Goal: Information Seeking & Learning: Learn about a topic

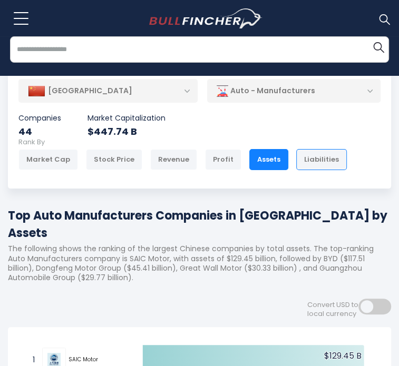
click at [296, 149] on div "Liabilities" at bounding box center [321, 159] width 51 height 21
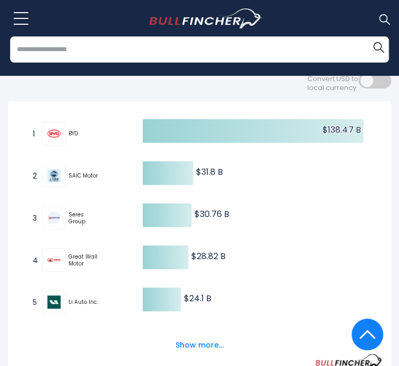
scroll to position [202, 0]
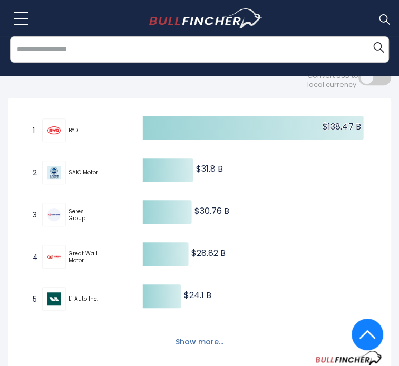
click at [204, 333] on button "Show more..." at bounding box center [199, 341] width 61 height 17
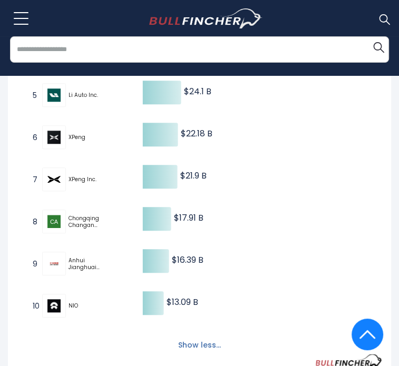
scroll to position [407, 0]
click at [203, 336] on button "Show less..." at bounding box center [199, 344] width 55 height 17
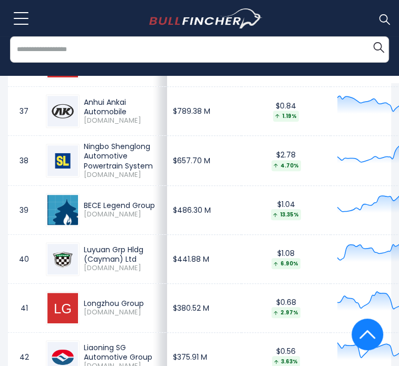
scroll to position [826, 0]
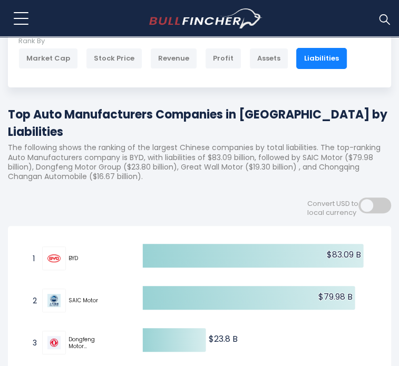
scroll to position [102, 0]
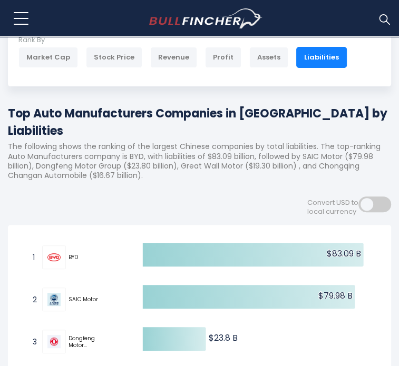
click at [377, 196] on span at bounding box center [374, 204] width 33 height 16
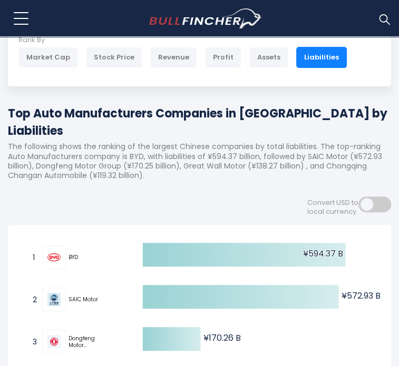
click at [377, 196] on span at bounding box center [374, 204] width 33 height 16
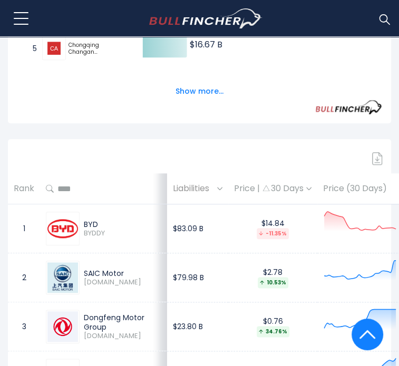
scroll to position [0, 0]
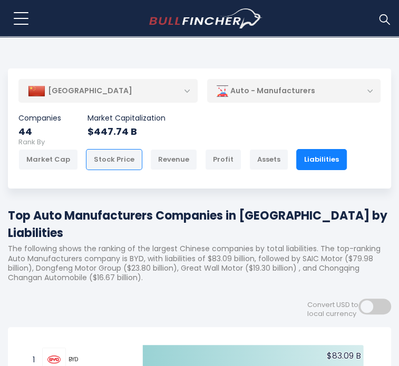
click at [119, 149] on div "Stock Price" at bounding box center [114, 159] width 56 height 21
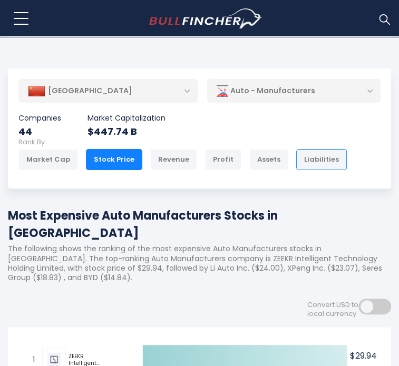
click at [300, 149] on div "Liabilities" at bounding box center [321, 159] width 51 height 21
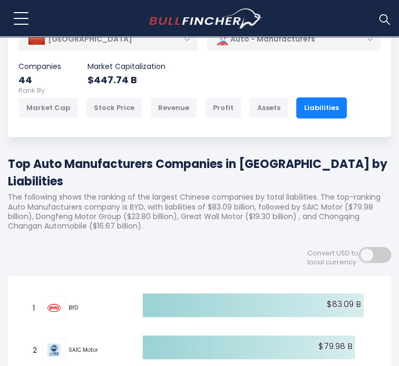
scroll to position [40, 0]
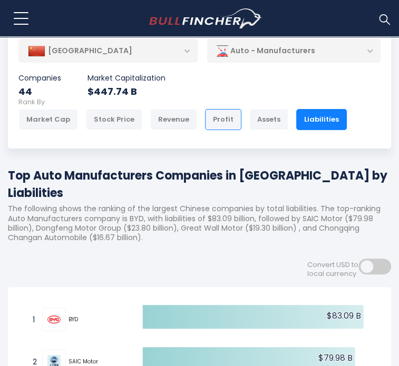
click at [205, 109] on div "Profit" at bounding box center [223, 119] width 36 height 21
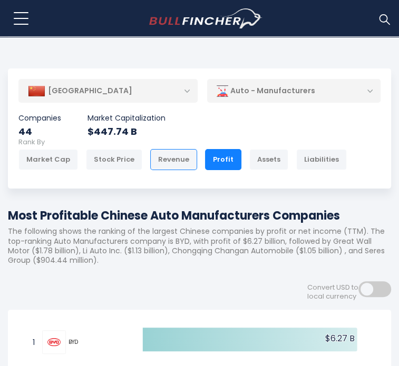
click at [163, 149] on div "Revenue" at bounding box center [173, 159] width 47 height 21
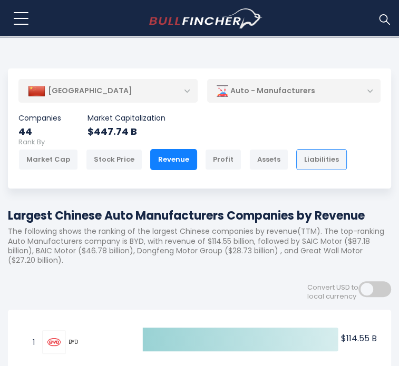
click at [296, 149] on div "Liabilities" at bounding box center [321, 159] width 51 height 21
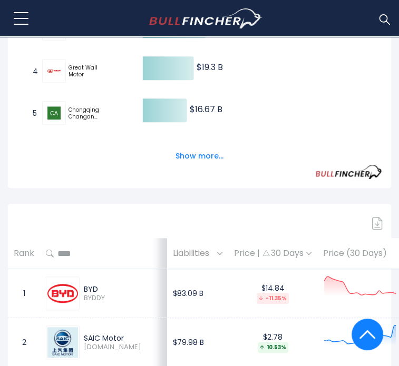
scroll to position [416, 0]
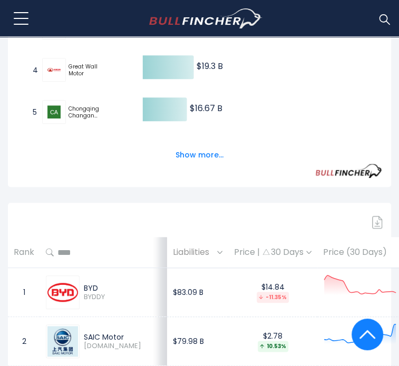
click at [274, 247] on div "Price | 30 Days" at bounding box center [272, 252] width 77 height 11
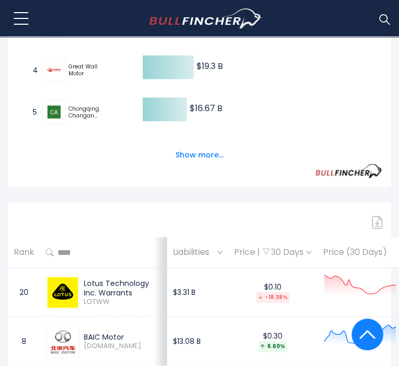
click at [274, 247] on div "Price | 30 Days" at bounding box center [272, 252] width 77 height 11
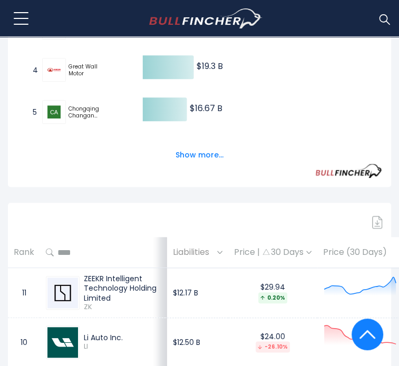
click at [274, 247] on div "Price | 30 Days" at bounding box center [272, 252] width 77 height 11
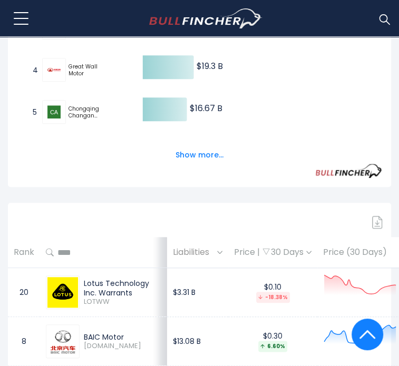
click at [274, 247] on div "Price | 30 Days" at bounding box center [272, 252] width 77 height 11
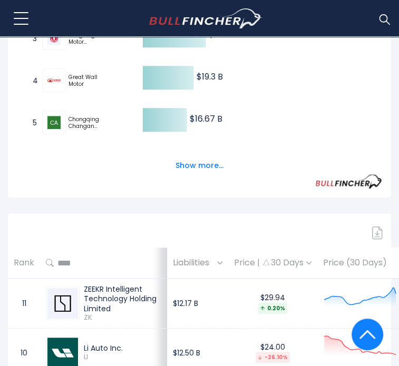
scroll to position [400, 0]
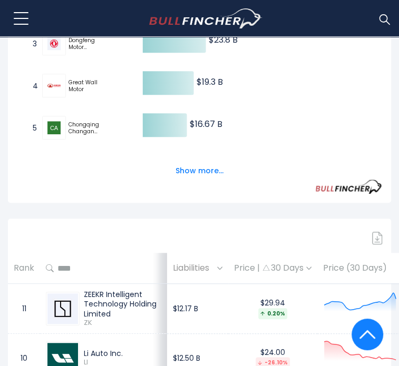
click at [343, 253] on th "Price (30 Days)" at bounding box center [366, 268] width 99 height 31
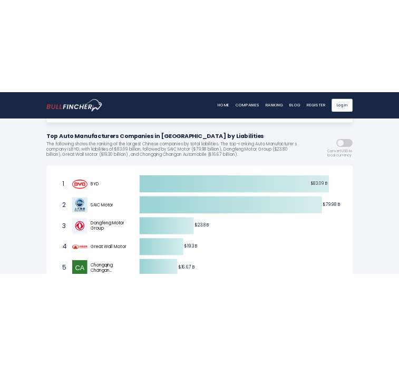
scroll to position [0, 0]
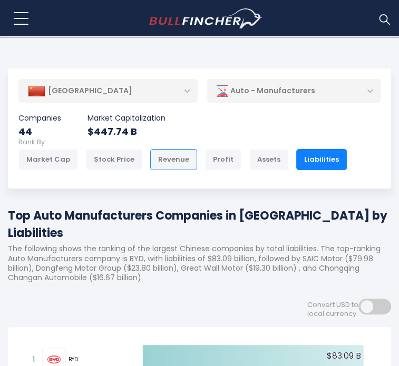
click at [151, 149] on div "Revenue" at bounding box center [173, 159] width 47 height 21
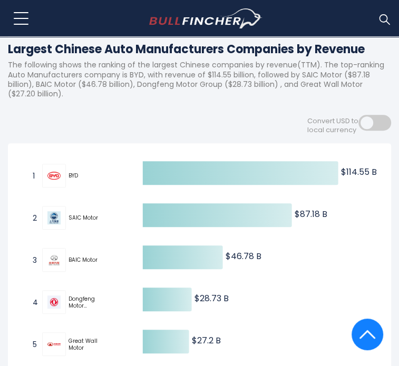
scroll to position [168, 0]
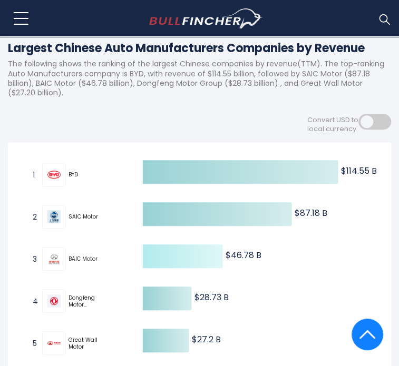
click at [238, 249] on text "$46.78 B ​ $46.78 B" at bounding box center [243, 255] width 36 height 12
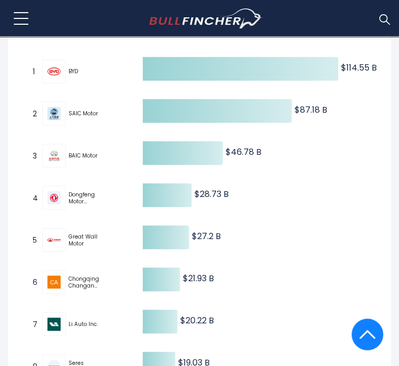
scroll to position [272, 0]
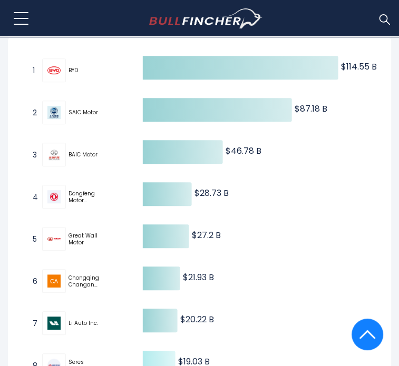
drag, startPoint x: 182, startPoint y: 320, endPoint x: 209, endPoint y: 324, distance: 27.1
click at [209, 356] on text "$19.03 B ​ $19.03 B" at bounding box center [194, 362] width 32 height 12
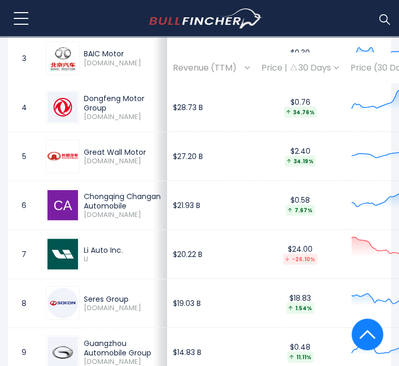
scroll to position [957, 0]
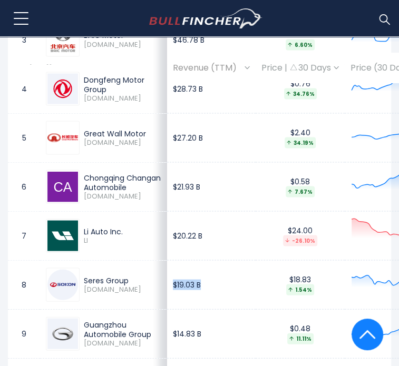
drag, startPoint x: 145, startPoint y: 225, endPoint x: 181, endPoint y: 225, distance: 35.8
click at [181, 260] on td "$19.03 B" at bounding box center [211, 284] width 88 height 49
copy td "$19.03 B"
drag, startPoint x: 143, startPoint y: 275, endPoint x: 182, endPoint y: 281, distance: 38.8
click at [182, 309] on td "$14.83 B" at bounding box center [211, 333] width 88 height 49
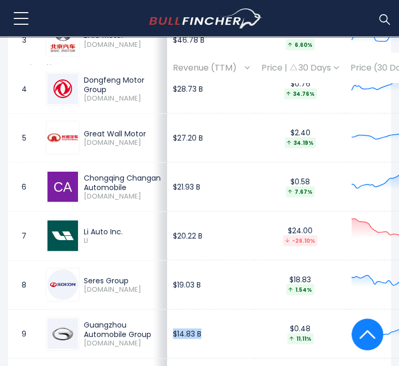
copy td "$14.83 B"
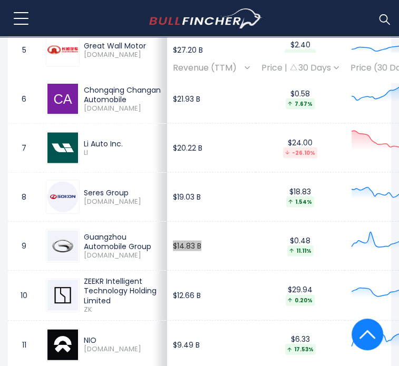
scroll to position [1062, 0]
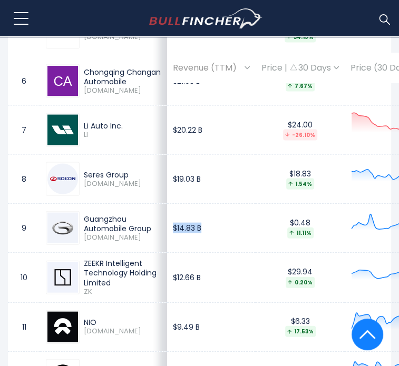
drag, startPoint x: 83, startPoint y: 202, endPoint x: 119, endPoint y: 242, distance: 53.7
click at [119, 259] on div "ZEEKR Intelligent Technology Holding Limited ZK" at bounding box center [121, 277] width 82 height 37
drag, startPoint x: 145, startPoint y: 227, endPoint x: 202, endPoint y: 226, distance: 56.9
click at [202, 253] on td "$12.66 B" at bounding box center [211, 278] width 88 height 50
copy td "$12.66 B"
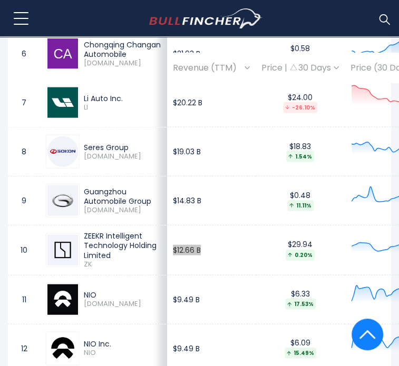
scroll to position [1115, 0]
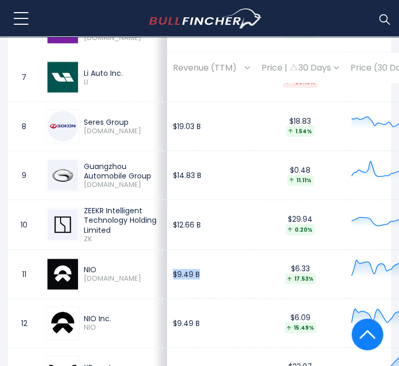
drag, startPoint x: 143, startPoint y: 233, endPoint x: 192, endPoint y: 237, distance: 49.1
click at [192, 250] on td "$9.49 B" at bounding box center [211, 274] width 88 height 49
copy td "$9.49 B"
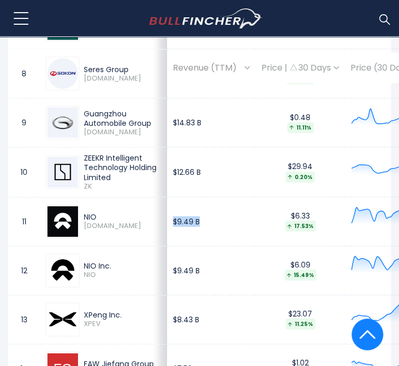
drag, startPoint x: 89, startPoint y: 273, endPoint x: 124, endPoint y: 272, distance: 34.8
click at [124, 310] on div "XPeng Inc." at bounding box center [122, 314] width 77 height 9
drag, startPoint x: 142, startPoint y: 276, endPoint x: 182, endPoint y: 280, distance: 40.2
click at [182, 295] on td "$8.43 B" at bounding box center [211, 319] width 88 height 49
copy td "$8.43 B"
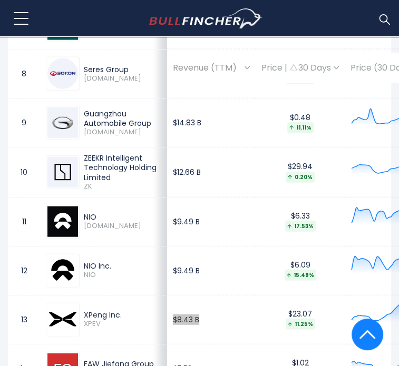
scroll to position [1273, 0]
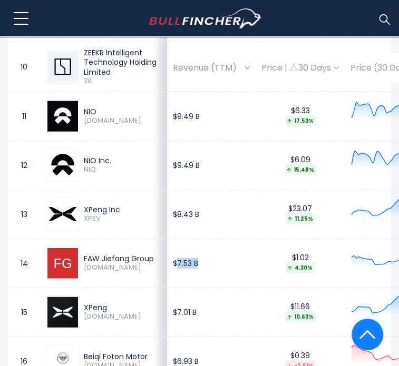
drag, startPoint x: 146, startPoint y: 220, endPoint x: 204, endPoint y: 221, distance: 57.9
click at [204, 239] on td "$7.53 B" at bounding box center [211, 263] width 88 height 49
drag, startPoint x: 144, startPoint y: 220, endPoint x: 192, endPoint y: 222, distance: 48.0
click at [192, 239] on td "$7.53 B" at bounding box center [211, 263] width 88 height 49
copy td "$7.53 B"
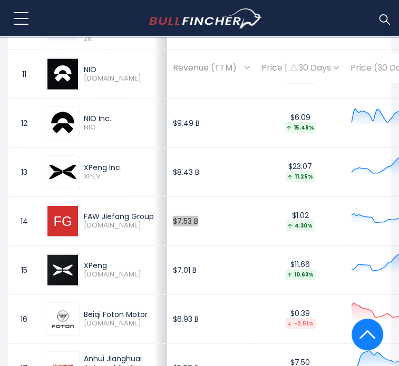
scroll to position [1378, 0]
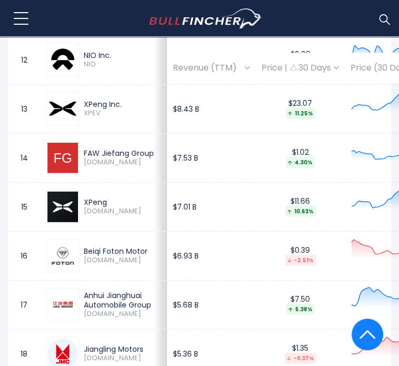
drag, startPoint x: 82, startPoint y: 248, endPoint x: 157, endPoint y: 269, distance: 77.7
click at [83, 291] on div "Anhui Jianghuai Automobile Group 600418.SS" at bounding box center [121, 305] width 82 height 28
drag, startPoint x: 143, startPoint y: 268, endPoint x: 243, endPoint y: 282, distance: 100.5
click at [243, 282] on tr "17 Anhui Jianghuai Automobile Group 600418.SS $5.68 B $7.50 5.38% Auto - Manufa…" at bounding box center [312, 304] width 608 height 49
copy tr "$5.68 B $7.50"
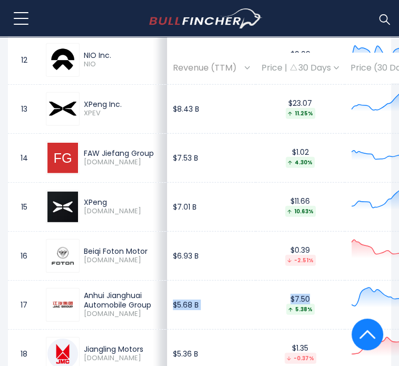
click at [167, 280] on td "$5.68 B" at bounding box center [211, 304] width 88 height 49
click at [173, 280] on td "$5.68 B" at bounding box center [211, 304] width 88 height 49
drag, startPoint x: 180, startPoint y: 265, endPoint x: 143, endPoint y: 271, distance: 36.8
click at [167, 280] on td "$5.68 B" at bounding box center [211, 304] width 88 height 49
copy td "$5.68 B"
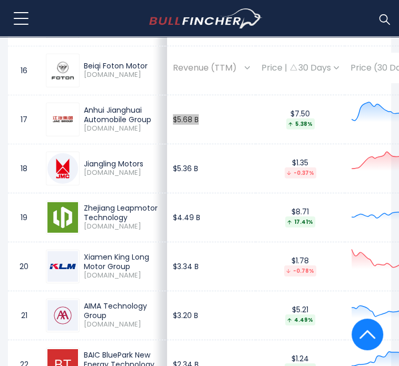
scroll to position [1589, 0]
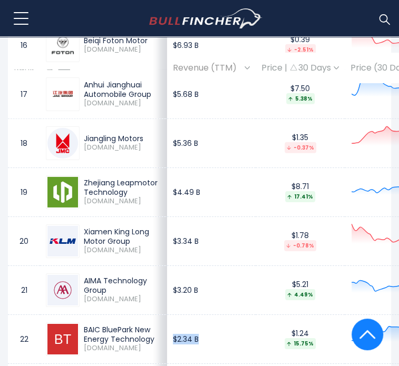
drag, startPoint x: 144, startPoint y: 315, endPoint x: 189, endPoint y: 317, distance: 44.8
click at [189, 317] on td "$2.34 B" at bounding box center [211, 338] width 88 height 49
copy td "$2.34 B"
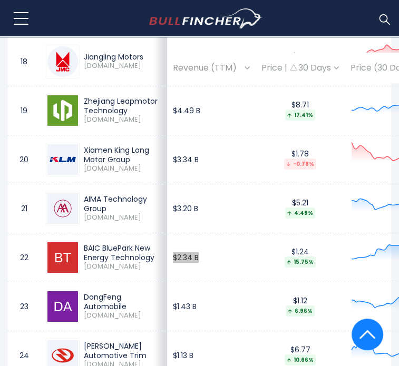
scroll to position [1694, 0]
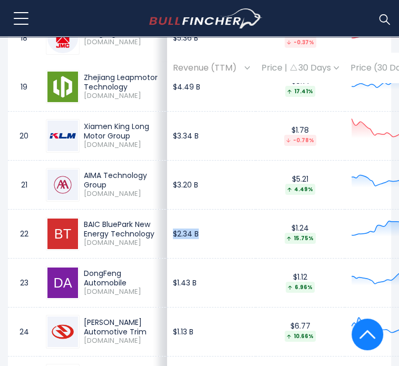
drag, startPoint x: 96, startPoint y: 259, endPoint x: 129, endPoint y: 263, distance: 32.5
click at [129, 269] on div "DongFeng Automobile" at bounding box center [122, 278] width 77 height 19
copy div "DongFeng Automobile"
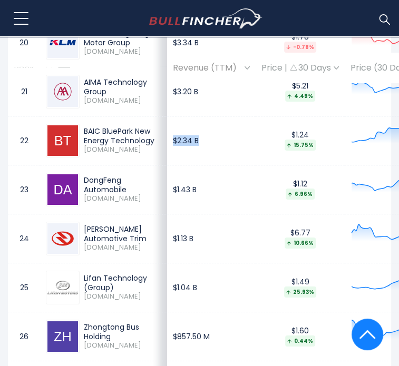
scroll to position [1799, 0]
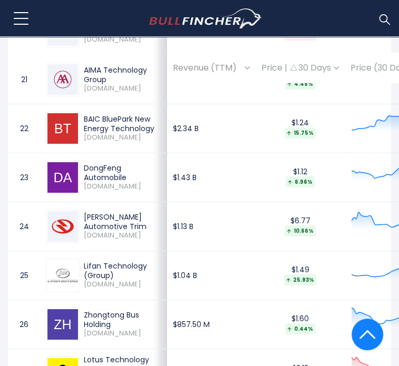
click at [101, 212] on div "Hainan Drinda Automotive Trim" at bounding box center [122, 221] width 77 height 19
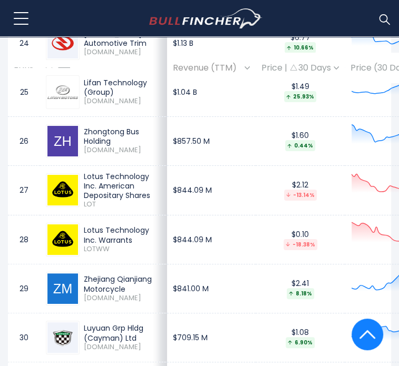
scroll to position [1957, 0]
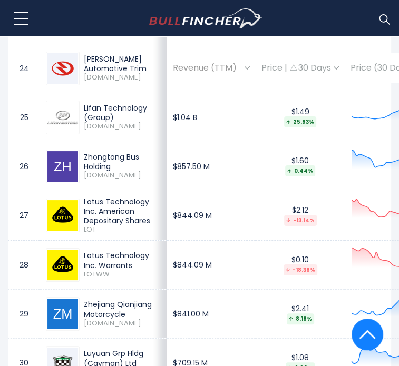
click at [178, 142] on td "$857.50 M" at bounding box center [211, 166] width 88 height 49
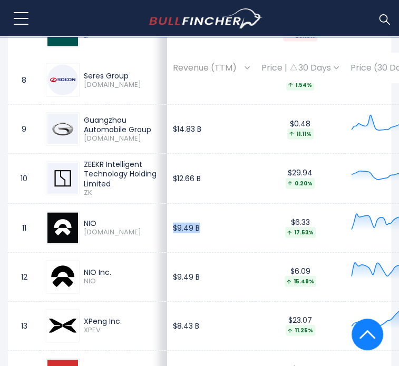
drag, startPoint x: 172, startPoint y: 186, endPoint x: 139, endPoint y: 185, distance: 33.7
click at [167, 203] on td "$9.49 B" at bounding box center [211, 227] width 88 height 49
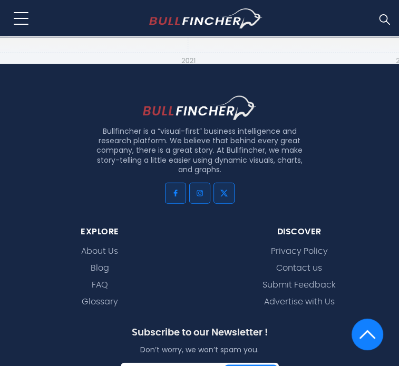
scroll to position [1401, 0]
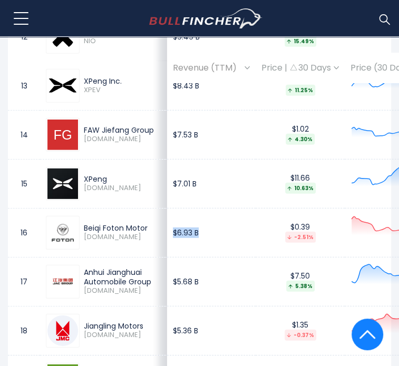
drag, startPoint x: 143, startPoint y: 188, endPoint x: 202, endPoint y: 192, distance: 59.1
click at [202, 208] on td "$6.93 B" at bounding box center [211, 232] width 88 height 49
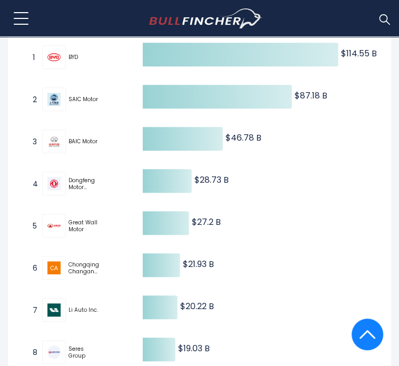
scroll to position [842, 0]
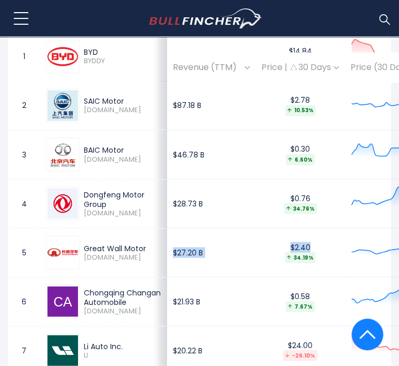
drag, startPoint x: 145, startPoint y: 190, endPoint x: 229, endPoint y: 201, distance: 84.5
click at [229, 228] on tr "5 Great Wall Motor 2333.HK $27.20 B $2.40 34.19% Auto - Manufacturers China" at bounding box center [312, 252] width 608 height 49
drag, startPoint x: 156, startPoint y: 243, endPoint x: 183, endPoint y: 248, distance: 27.3
click at [183, 277] on td "$21.93 B" at bounding box center [211, 301] width 88 height 49
click at [167, 277] on td "$21.93 B" at bounding box center [211, 301] width 88 height 49
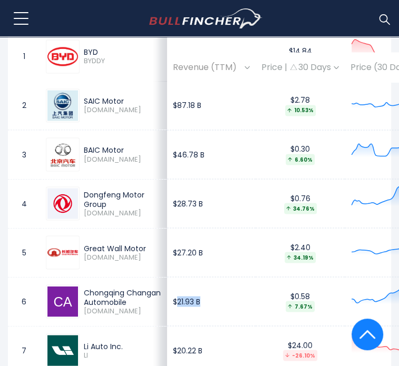
drag, startPoint x: 146, startPoint y: 242, endPoint x: 181, endPoint y: 244, distance: 34.8
click at [181, 277] on td "$21.93 B" at bounding box center [211, 301] width 88 height 49
click at [167, 277] on td "$21.93 B" at bounding box center [211, 301] width 88 height 49
drag, startPoint x: 145, startPoint y: 241, endPoint x: 186, endPoint y: 244, distance: 41.2
click at [186, 277] on td "$21.93 B" at bounding box center [211, 301] width 88 height 49
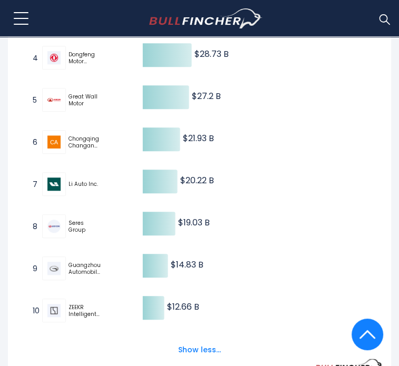
scroll to position [429, 0]
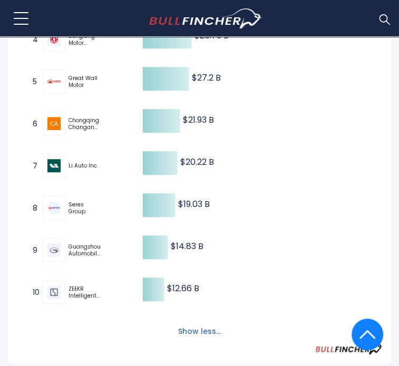
click at [198, 323] on button "Show less..." at bounding box center [199, 331] width 55 height 17
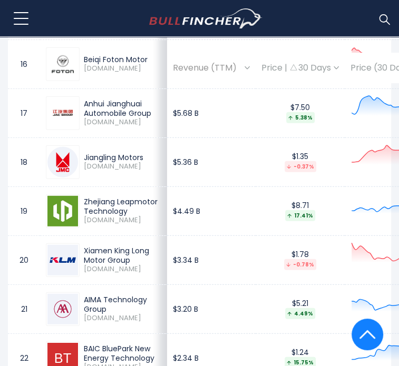
scroll to position [1325, 0]
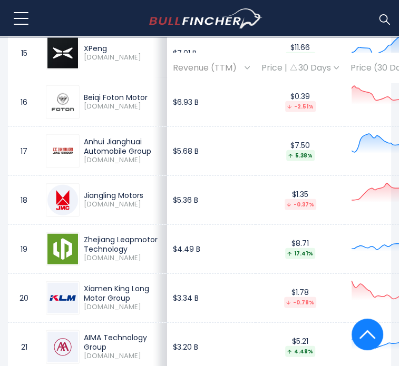
drag, startPoint x: 84, startPoint y: 206, endPoint x: 95, endPoint y: 210, distance: 11.2
click at [95, 235] on div "Zhejiang Leapmotor Technology" at bounding box center [122, 244] width 77 height 19
drag, startPoint x: 144, startPoint y: 218, endPoint x: 190, endPoint y: 222, distance: 45.5
click at [190, 224] on td "$4.49 B" at bounding box center [211, 248] width 88 height 49
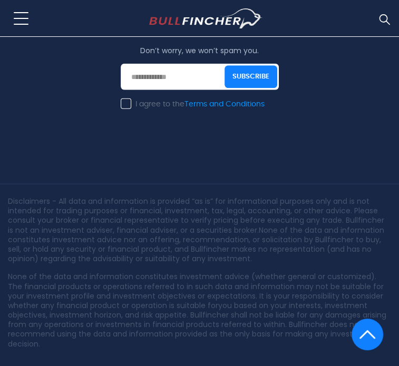
scroll to position [493, 0]
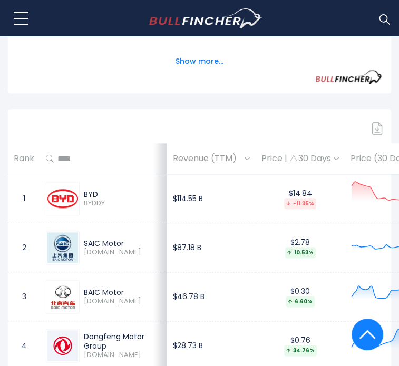
click at [377, 18] on img at bounding box center [384, 19] width 14 height 14
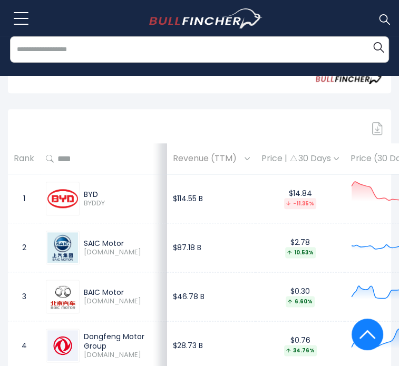
click at [293, 48] on input "search" at bounding box center [199, 49] width 379 height 26
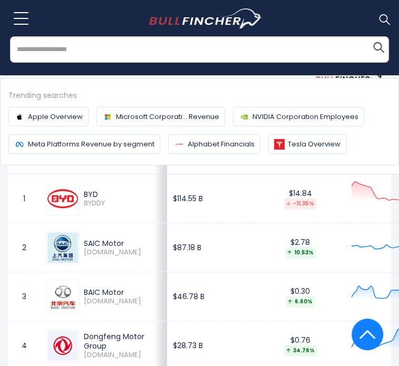
type input "*"
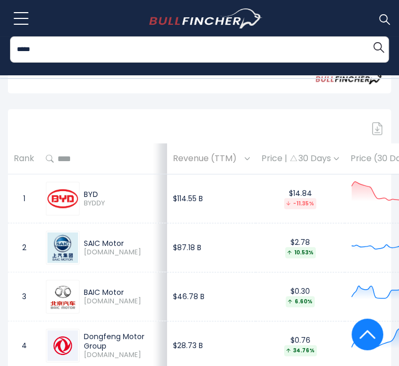
click at [287, 62] on input "*****" at bounding box center [199, 49] width 379 height 26
type input "*"
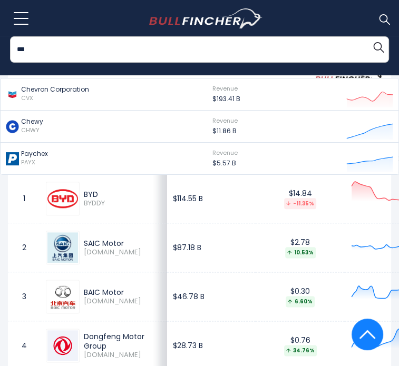
type input "***"
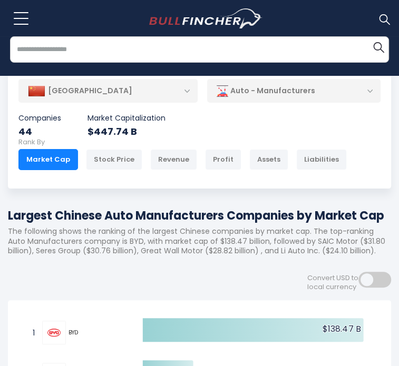
click at [206, 67] on div "Recent searches Trending searches Apple Overview" at bounding box center [199, 55] width 399 height 39
click at [208, 61] on input "search" at bounding box center [199, 49] width 379 height 26
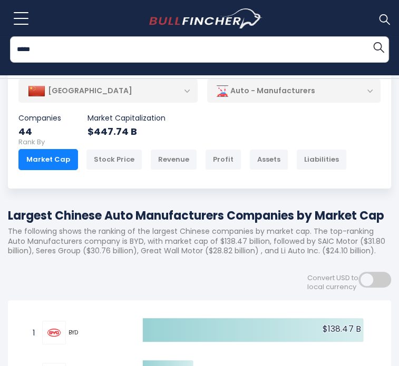
type input "*****"
click at [368, 36] on button "Search" at bounding box center [378, 46] width 21 height 21
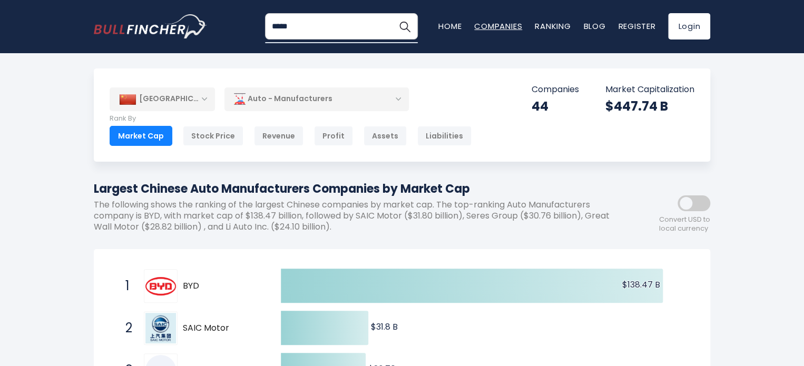
click at [398, 29] on link "Companies" at bounding box center [498, 26] width 48 height 11
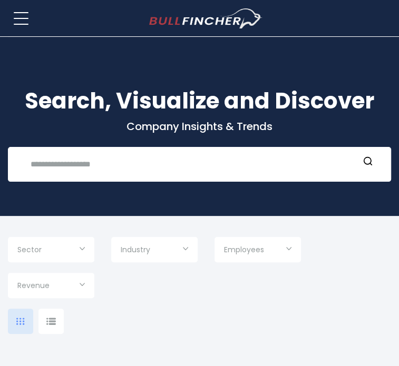
type input "***"
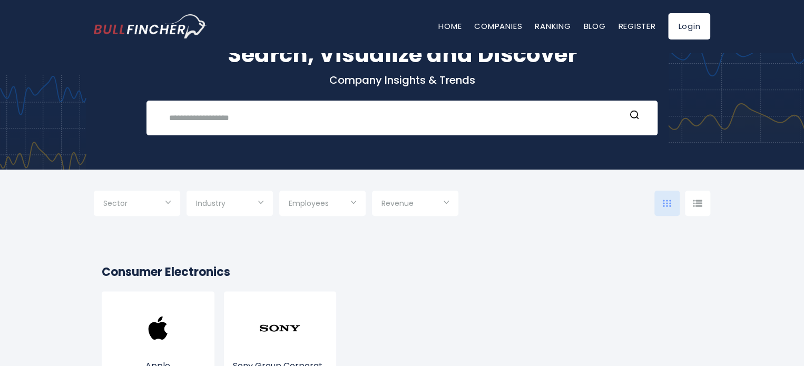
scroll to position [105, 0]
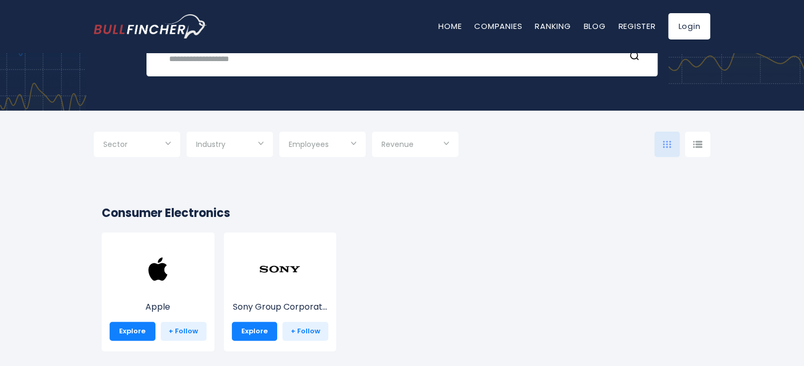
click at [239, 150] on input "Selection" at bounding box center [229, 145] width 67 height 19
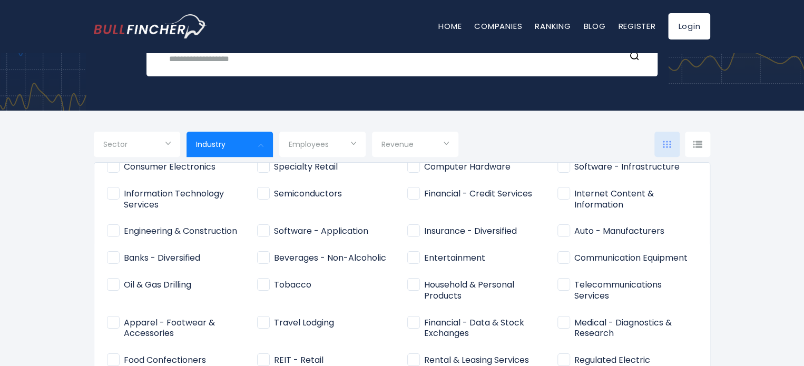
scroll to position [0, 0]
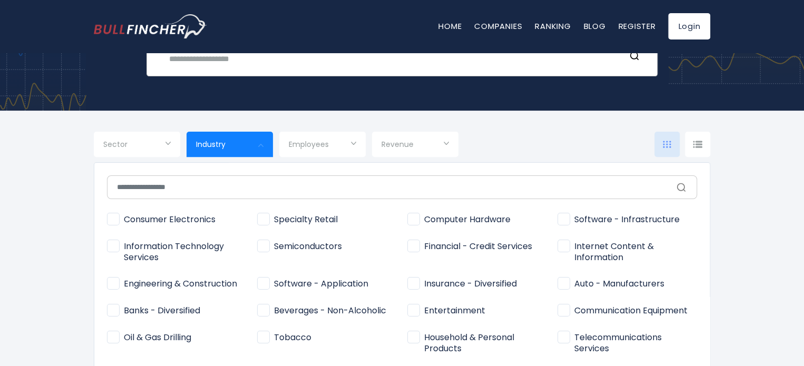
click at [349, 73] on div "Recent searches Trending searches Apple Overview" at bounding box center [401, 59] width 511 height 35
click at [351, 67] on input "text" at bounding box center [394, 58] width 462 height 19
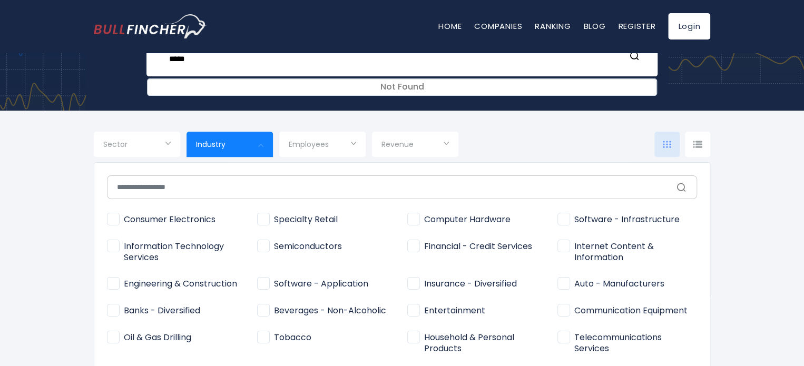
type input "*****"
click at [256, 153] on div at bounding box center [402, 183] width 804 height 366
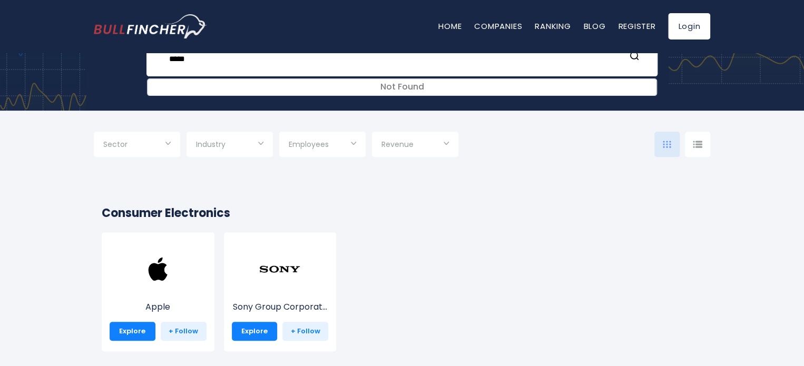
click at [165, 150] on input "Selection" at bounding box center [136, 145] width 67 height 19
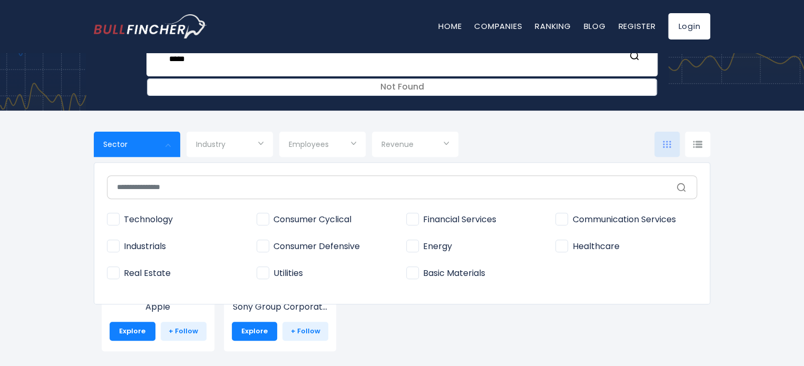
click at [171, 249] on label "Industrials" at bounding box center [176, 246] width 139 height 17
type input "**********"
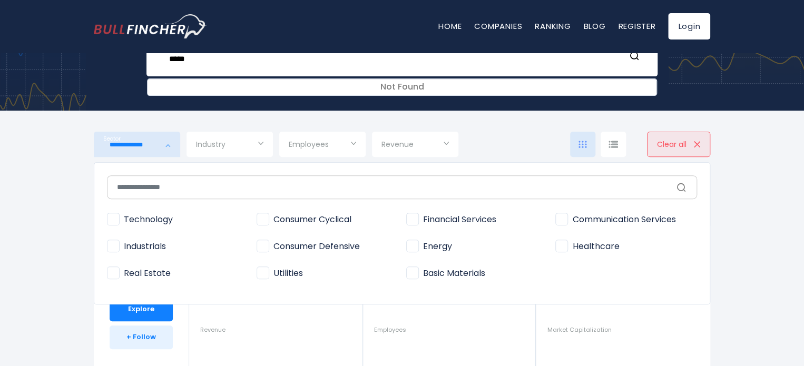
click at [243, 145] on div at bounding box center [402, 183] width 804 height 366
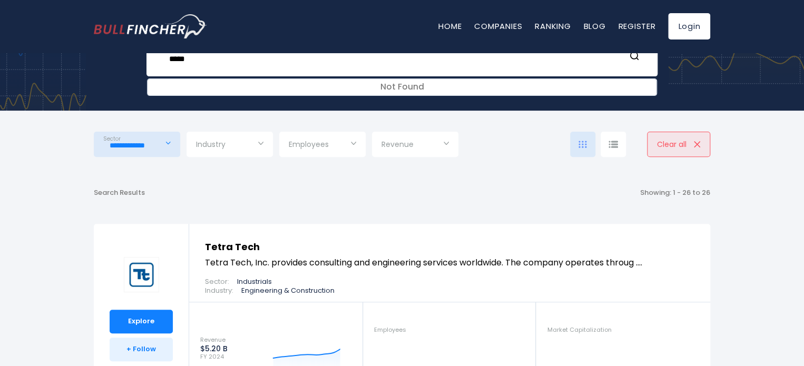
click at [251, 141] on input "Selection" at bounding box center [229, 145] width 67 height 19
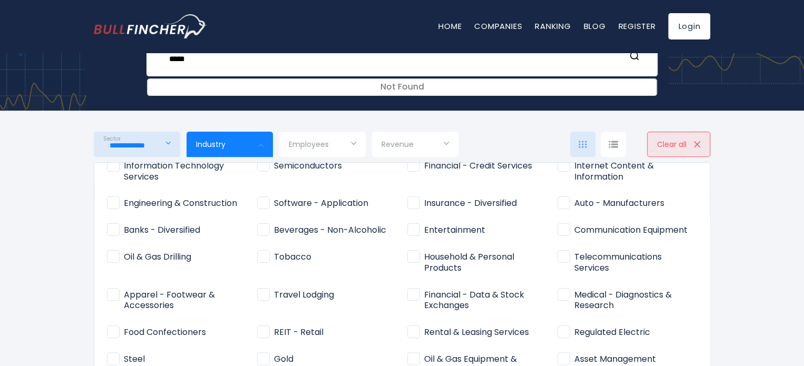
scroll to position [105, 0]
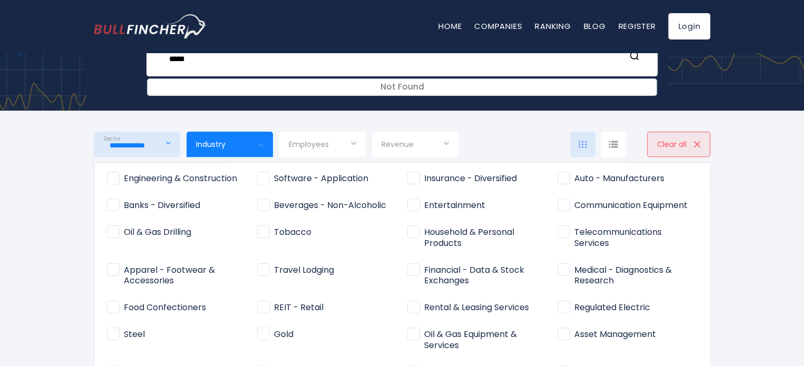
click at [398, 180] on span "Auto - Manufacturers" at bounding box center [610, 178] width 107 height 11
type input "**********"
click at [336, 145] on div at bounding box center [402, 183] width 804 height 366
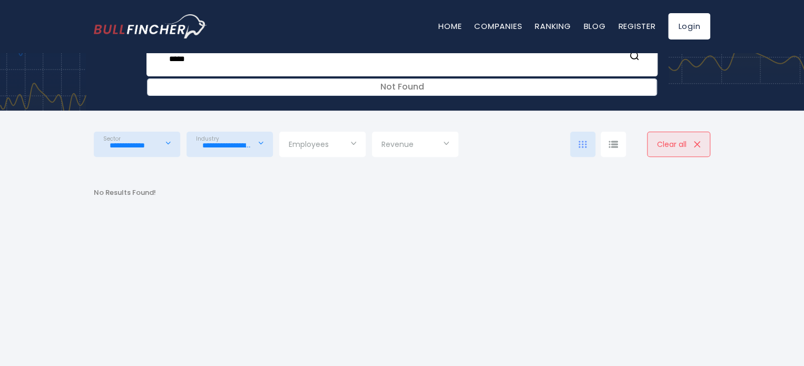
click at [346, 144] on input "Selection" at bounding box center [322, 145] width 67 height 19
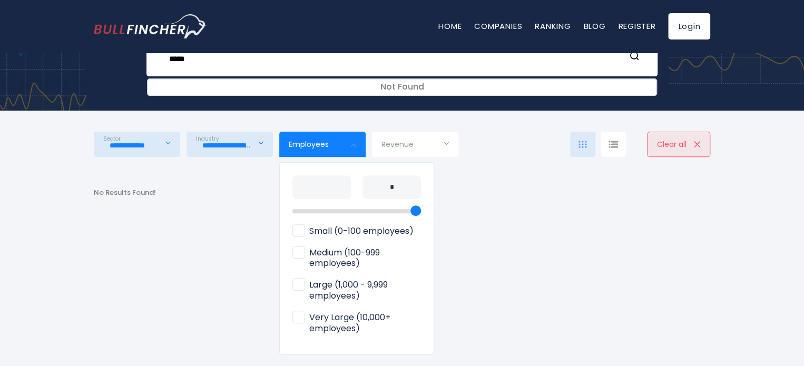
click at [346, 144] on div at bounding box center [402, 183] width 804 height 366
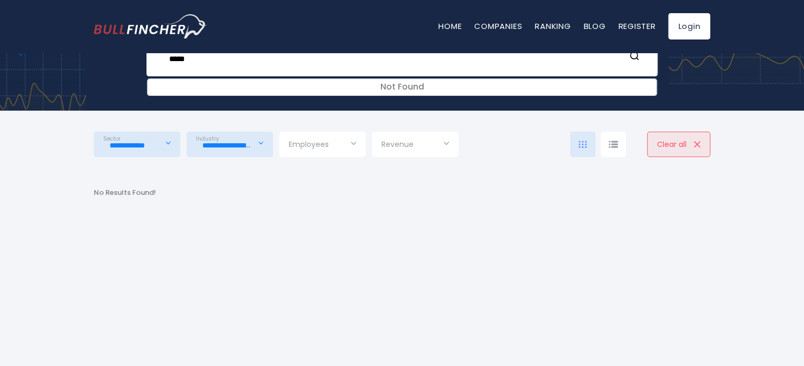
click at [398, 193] on div "No Results Found!" at bounding box center [402, 193] width 616 height 9
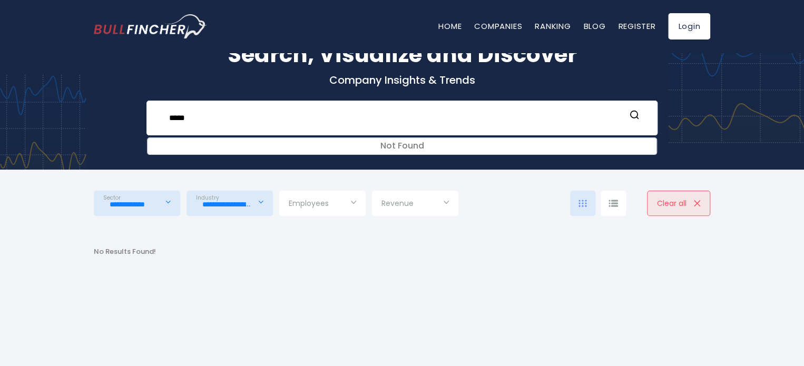
scroll to position [0, 0]
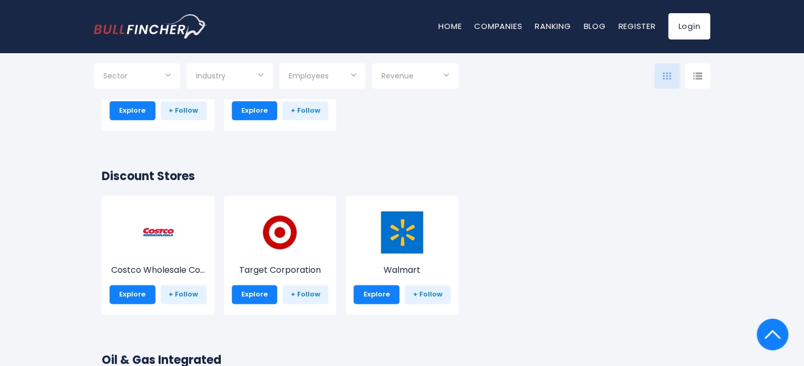
scroll to position [6637, 0]
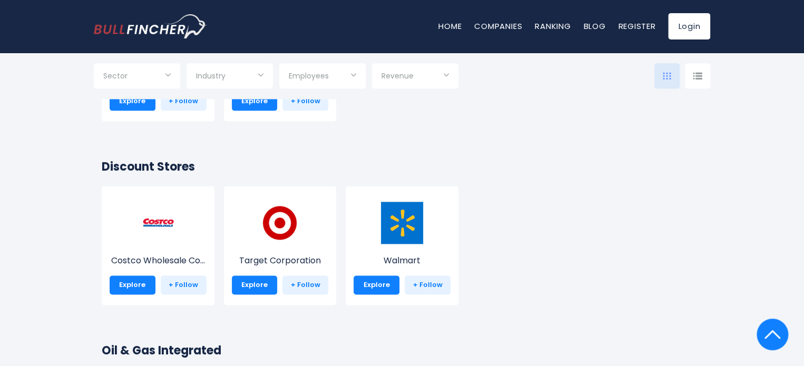
click at [699, 73] on img at bounding box center [697, 75] width 9 height 7
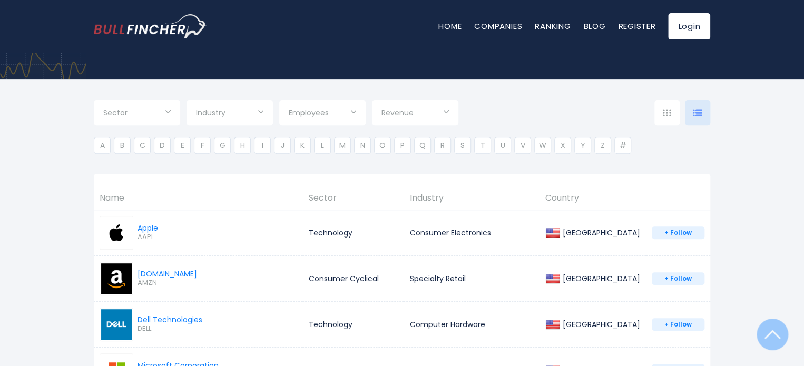
scroll to position [105, 0]
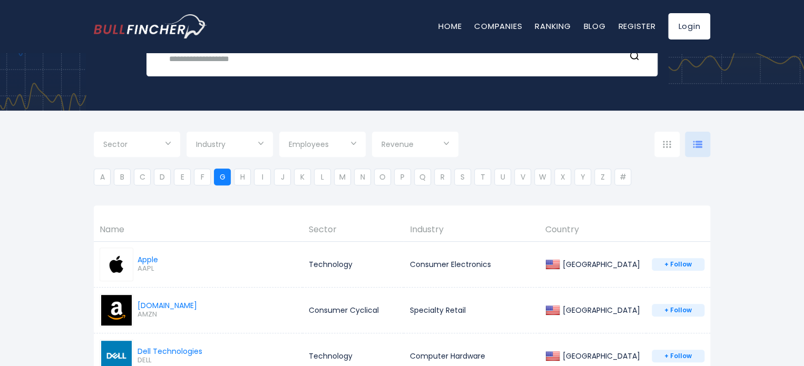
click at [225, 178] on li "G" at bounding box center [222, 177] width 17 height 17
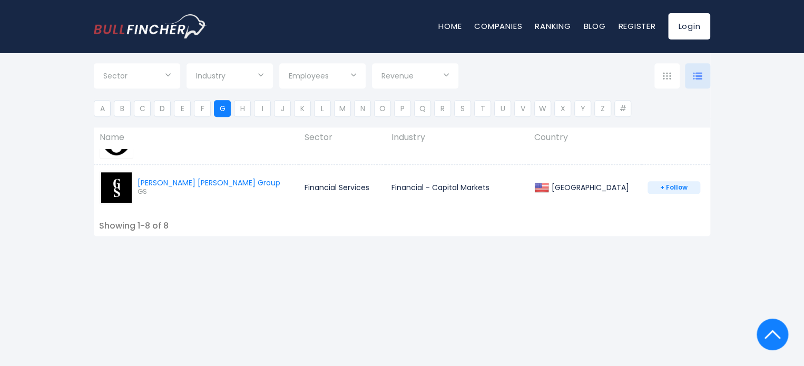
scroll to position [527, 0]
